Goal: Task Accomplishment & Management: Complete application form

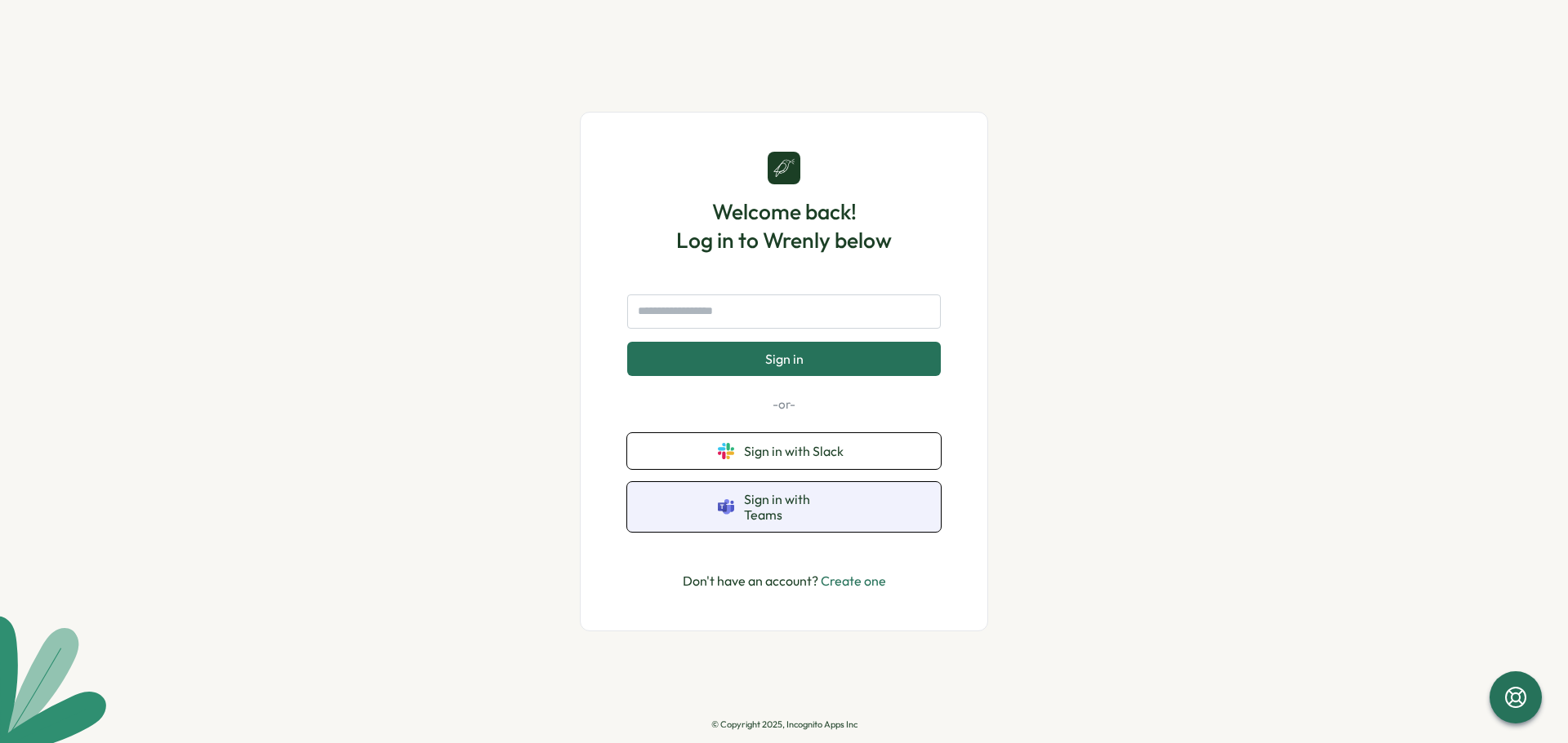
click at [793, 509] on span "Sign in with Teams" at bounding box center [796, 506] width 107 height 30
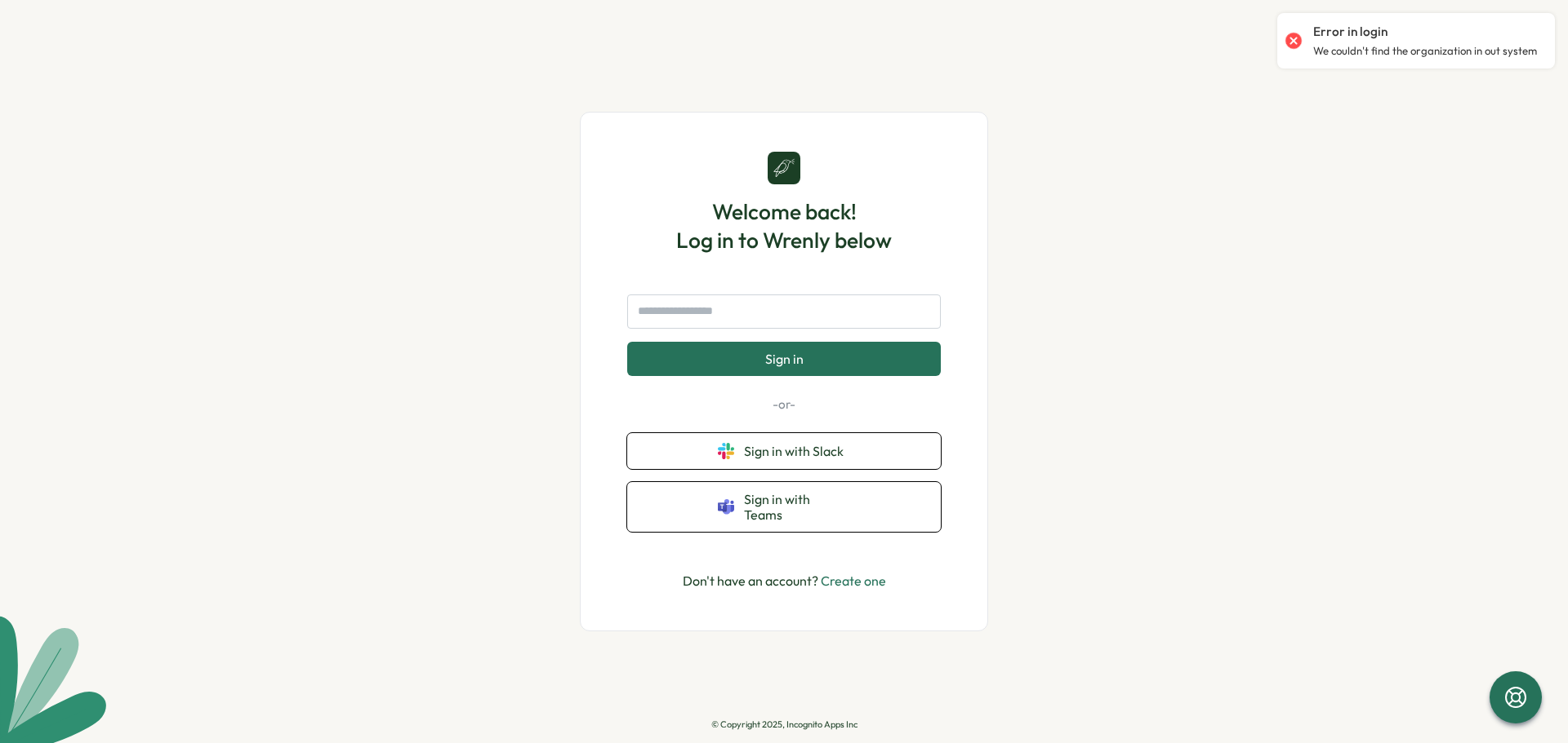
drag, startPoint x: 997, startPoint y: 466, endPoint x: 986, endPoint y: 471, distance: 12.1
click at [997, 466] on div "Welcome back! Log in to Wrenly below Sign in -or- Sign in with Slack Sign in wi…" at bounding box center [784, 372] width 1568 height 743
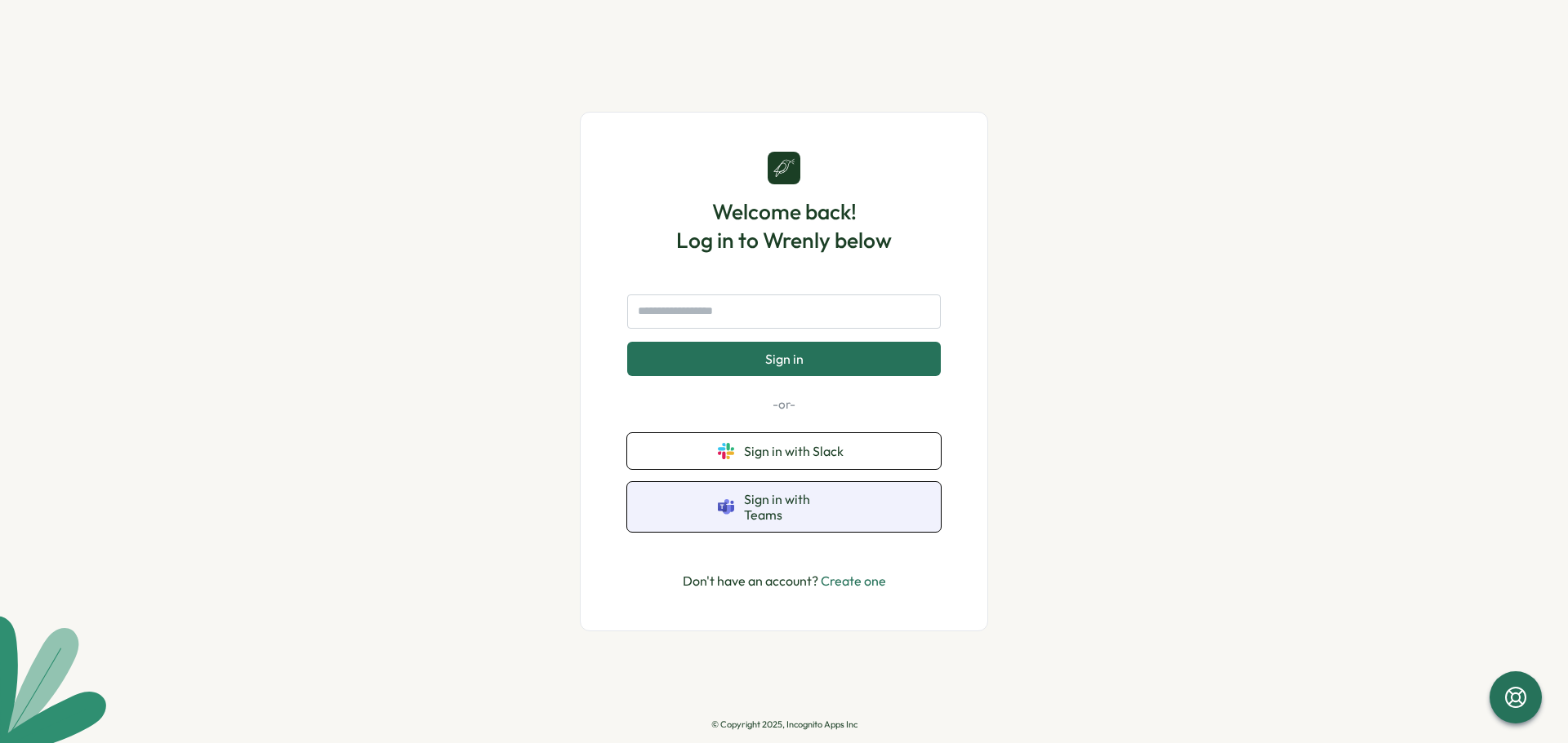
click at [788, 507] on span "Sign in with Teams" at bounding box center [796, 506] width 107 height 30
click at [779, 514] on span "Sign in with Teams" at bounding box center [796, 506] width 107 height 30
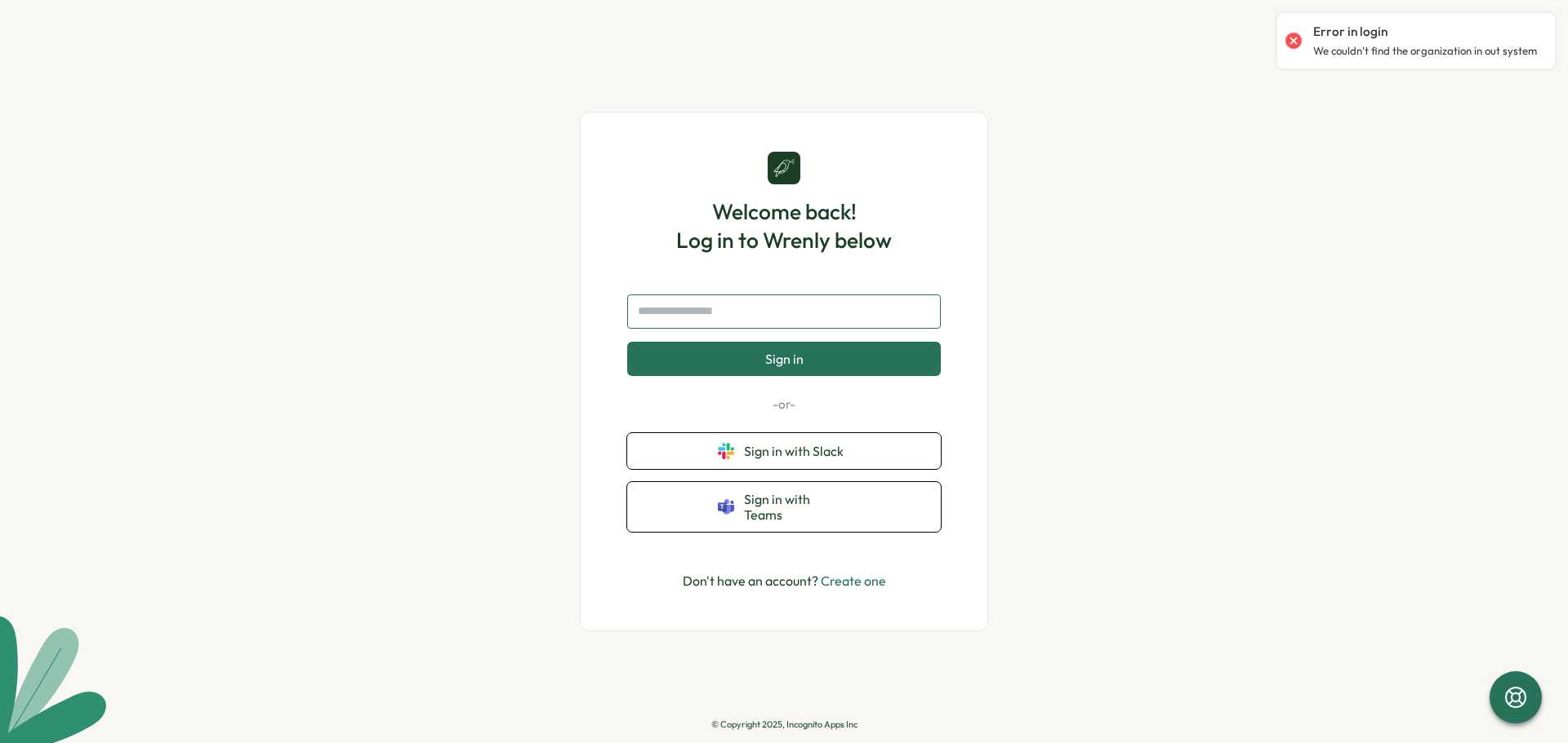
click at [794, 322] on input "text" at bounding box center [784, 311] width 314 height 34
click at [853, 573] on link "Create one" at bounding box center [853, 581] width 66 height 17
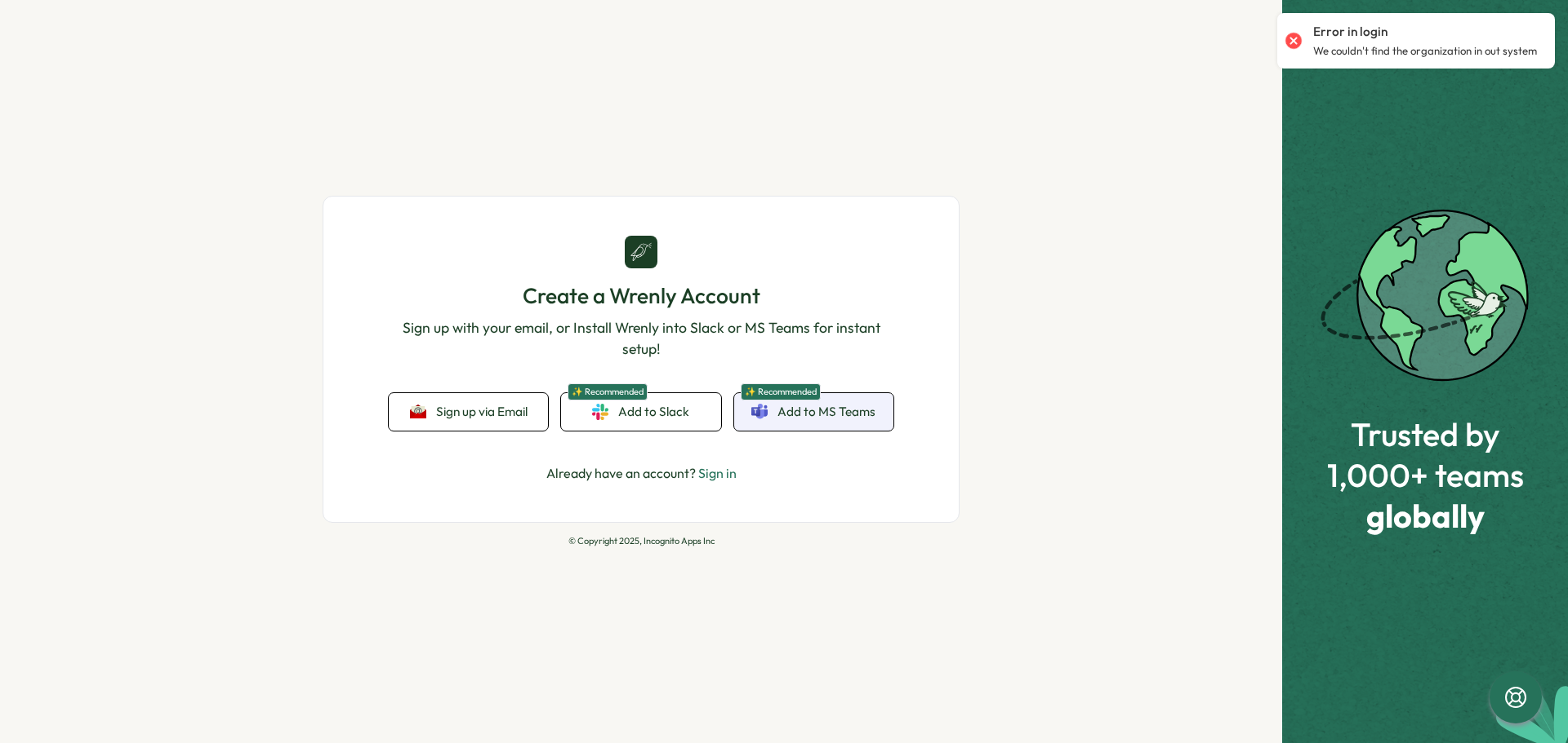
click at [768, 417] on link "✨ Recommended Add to MS Teams" at bounding box center [813, 412] width 159 height 37
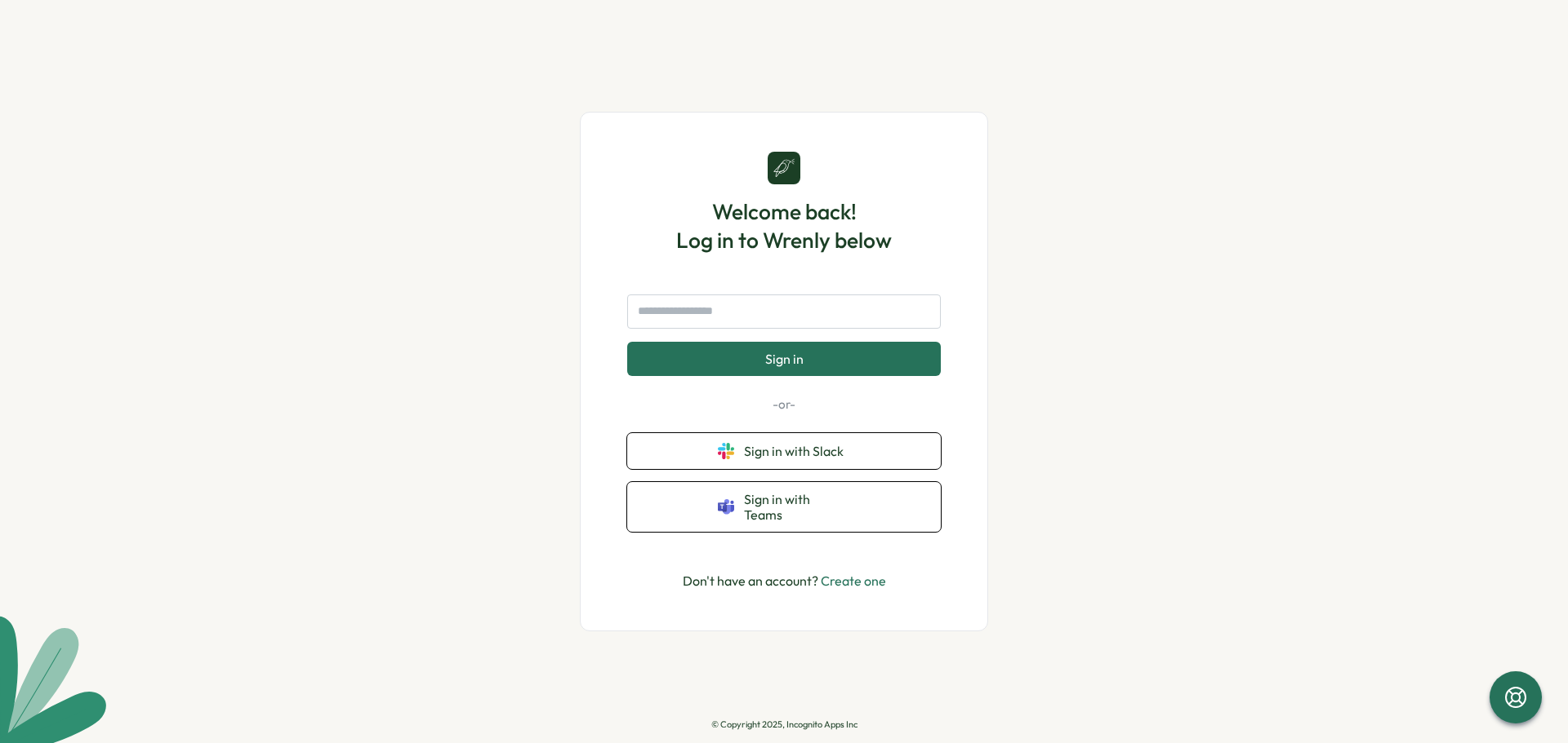
click at [837, 581] on link "Create one" at bounding box center [853, 581] width 66 height 17
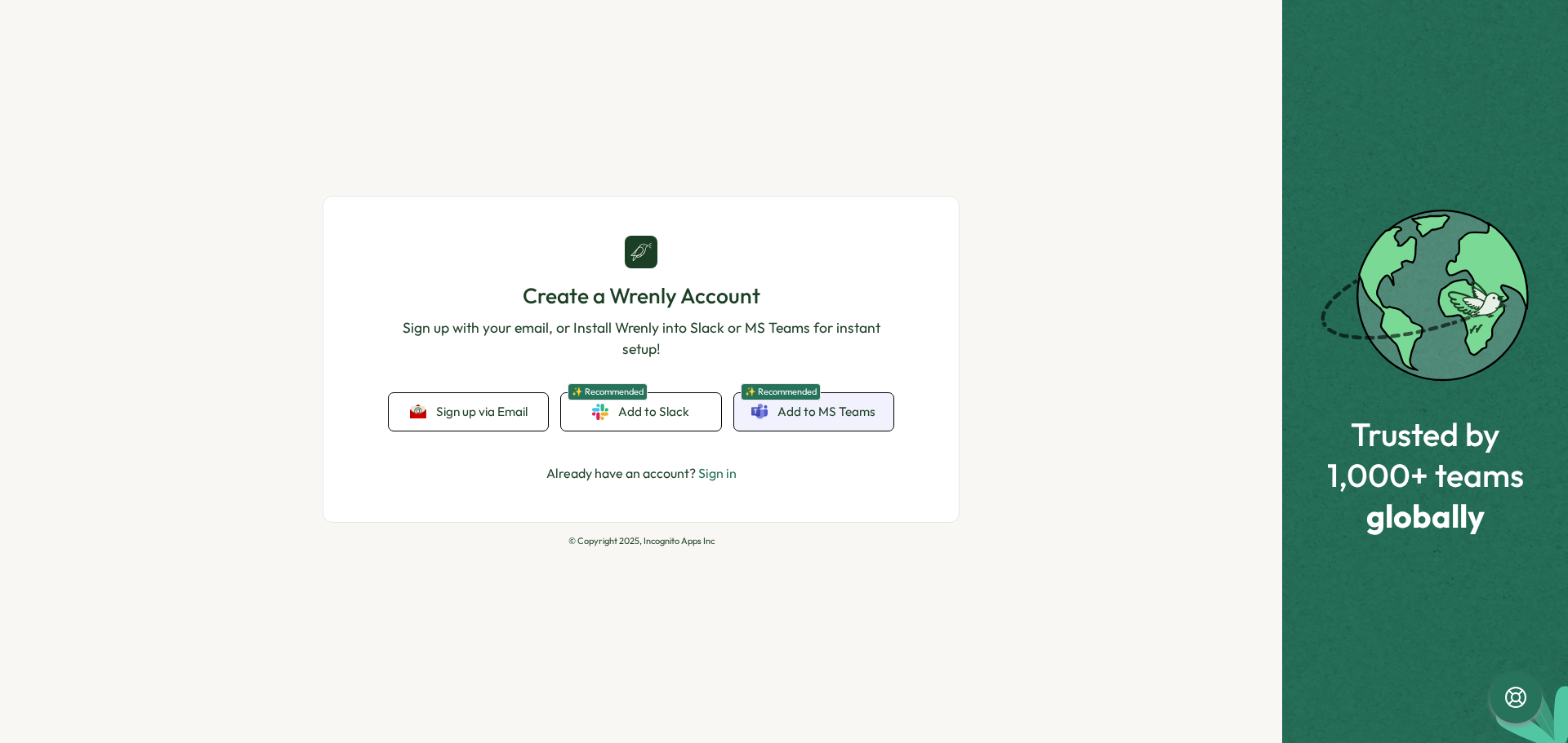
click at [783, 391] on span "✨ Recommended" at bounding box center [781, 392] width 80 height 18
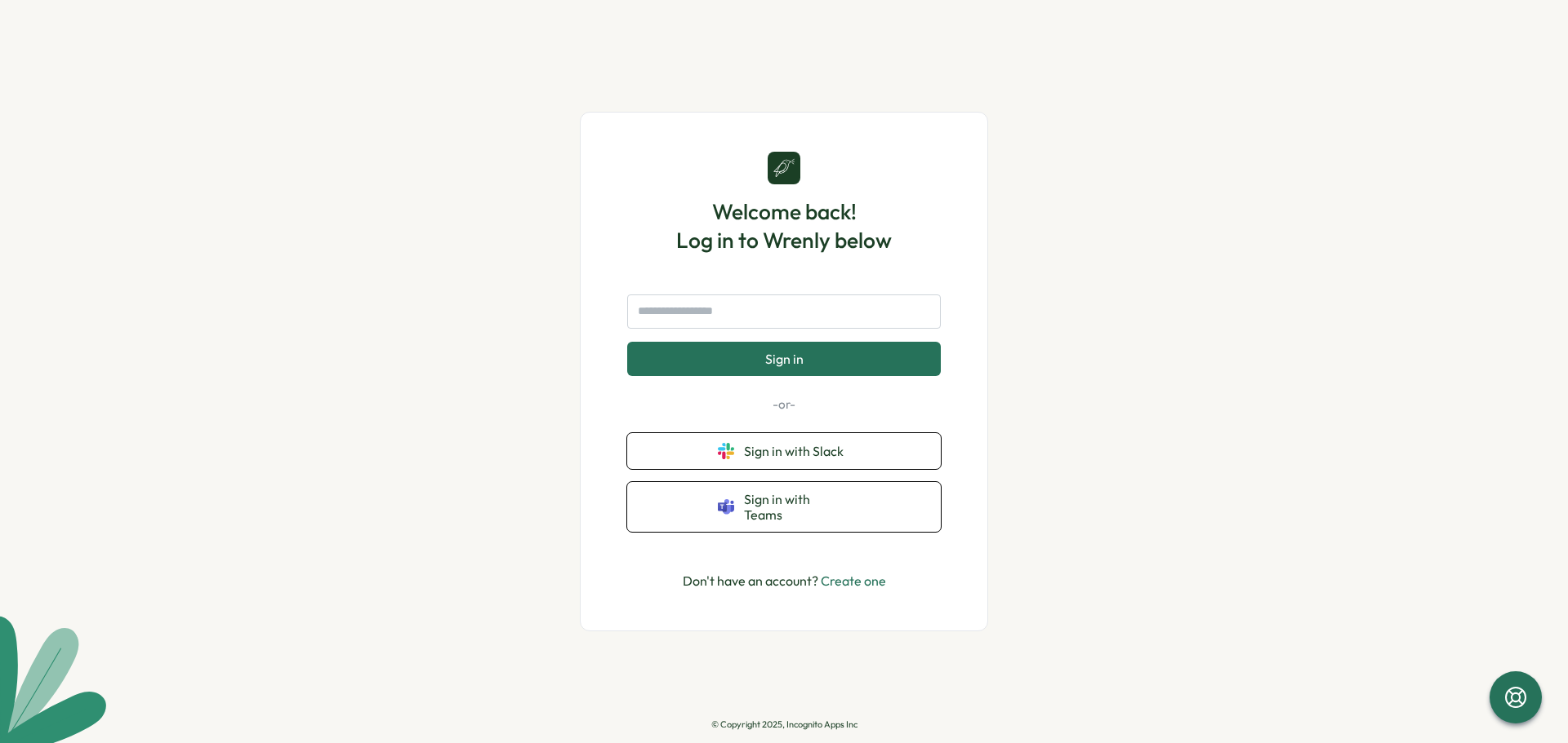
click at [842, 580] on link "Create one" at bounding box center [853, 581] width 66 height 17
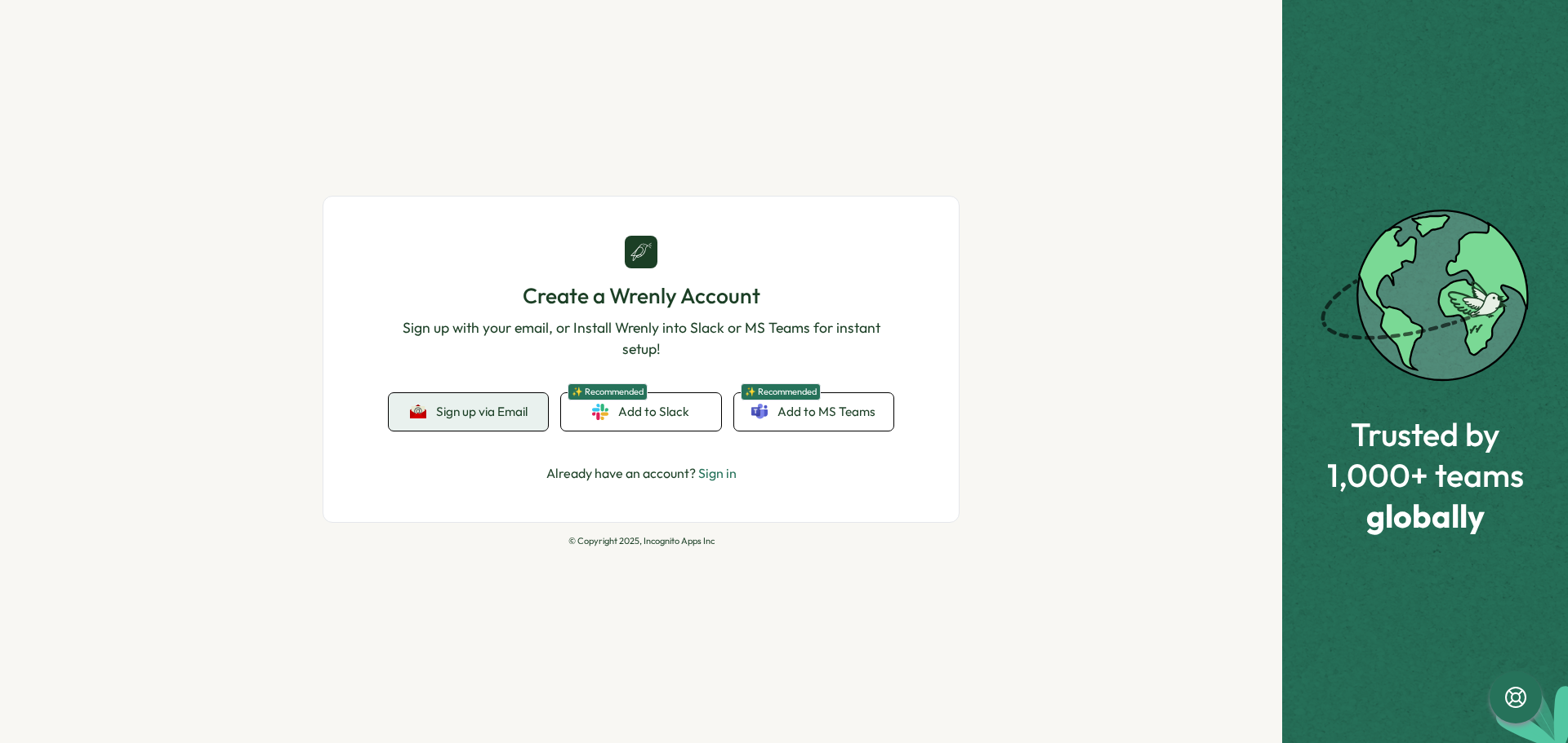
click at [462, 402] on button "Sign up via Email" at bounding box center [468, 412] width 159 height 37
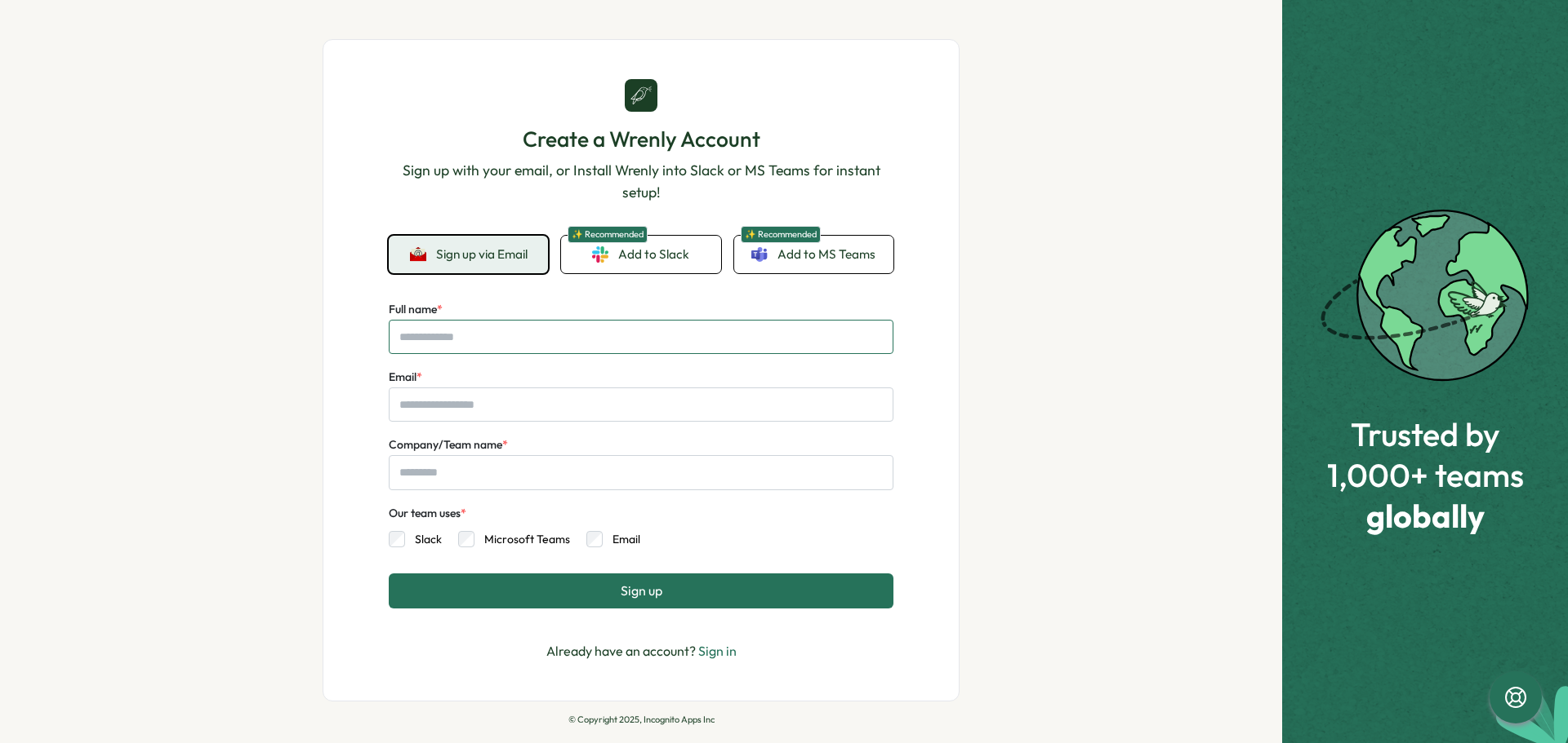
click at [487, 328] on input "Full name *" at bounding box center [641, 336] width 505 height 34
type input "*********"
type input "**********"
click at [460, 479] on input "Company/Team name *" at bounding box center [641, 472] width 505 height 34
type input "******"
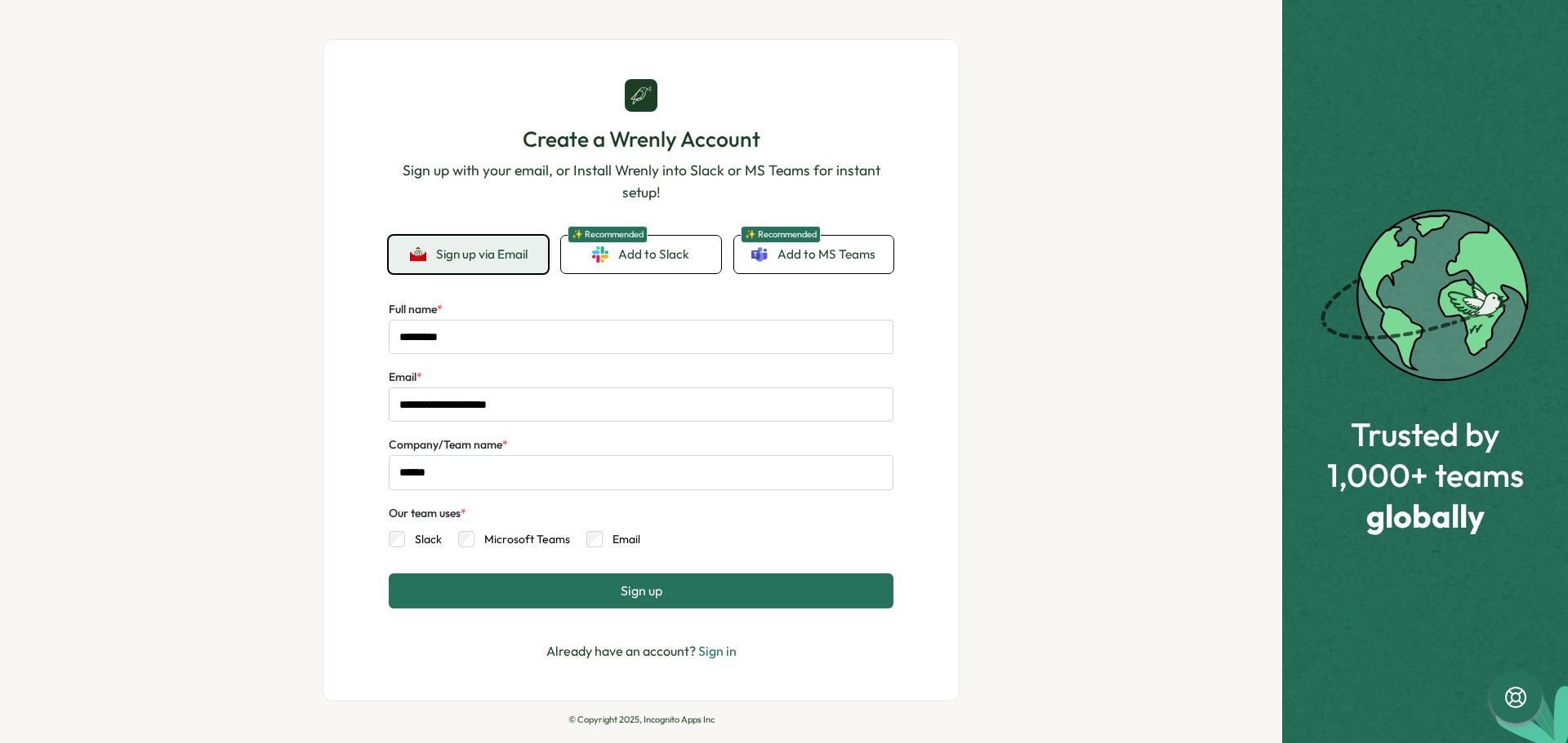
click at [488, 531] on div "Slack Microsoft Teams Email" at bounding box center [641, 535] width 505 height 24
click at [591, 589] on button "Sign up" at bounding box center [641, 590] width 505 height 34
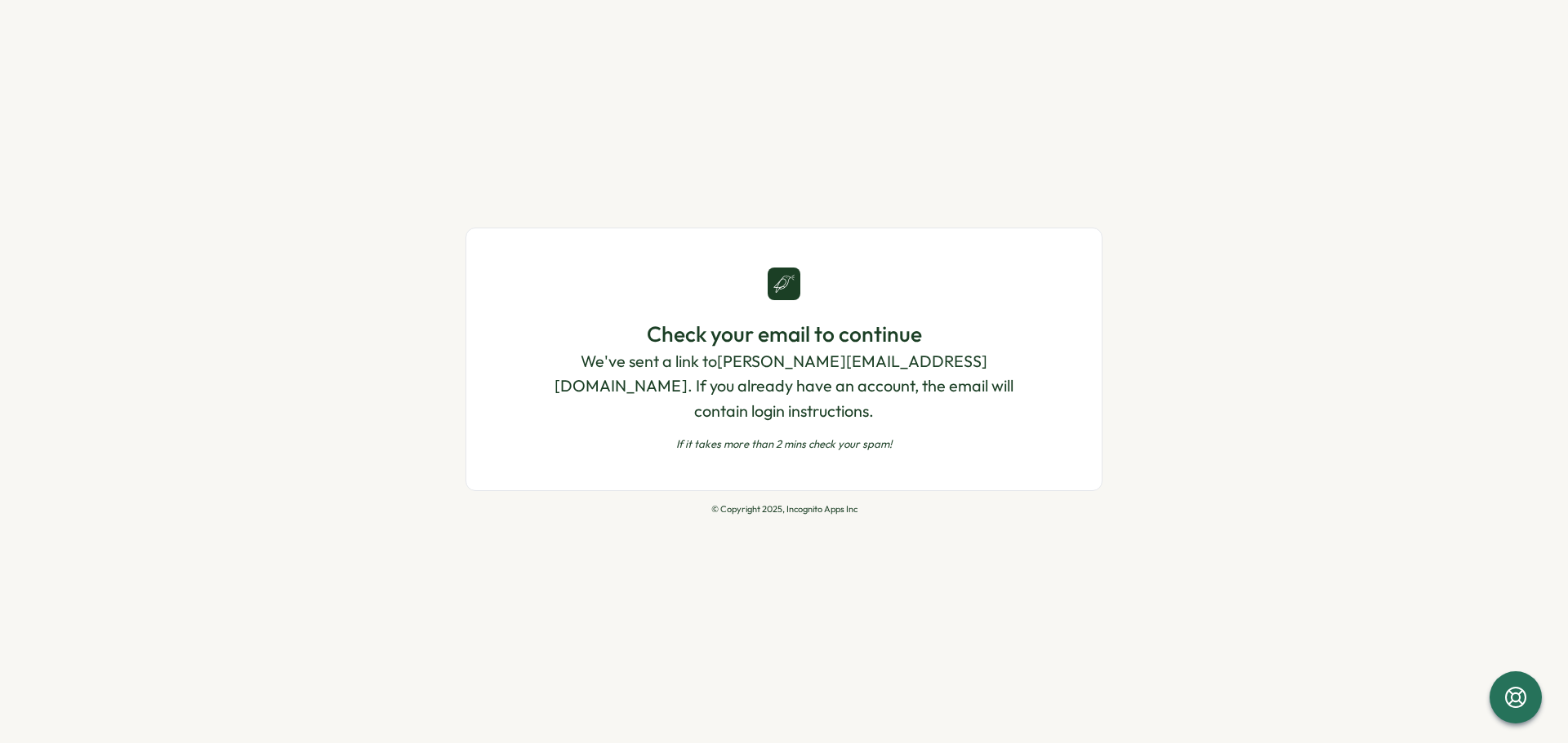
click at [1305, 362] on div "Check your email to continue We've sent a link to [PERSON_NAME][EMAIL_ADDRESS][…" at bounding box center [784, 372] width 1568 height 743
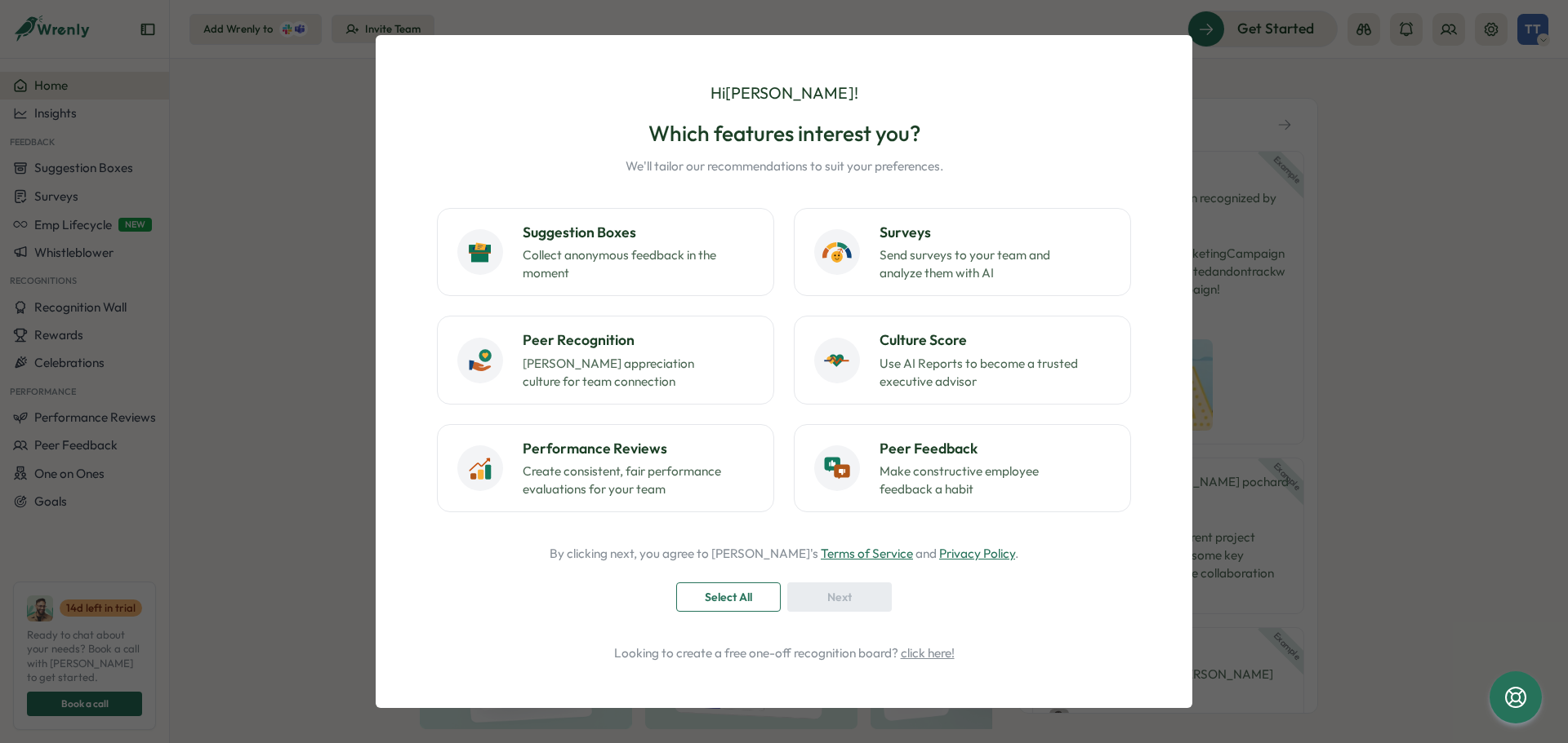
click at [923, 652] on link "click here!" at bounding box center [927, 653] width 54 height 16
